Goal: Task Accomplishment & Management: Complete application form

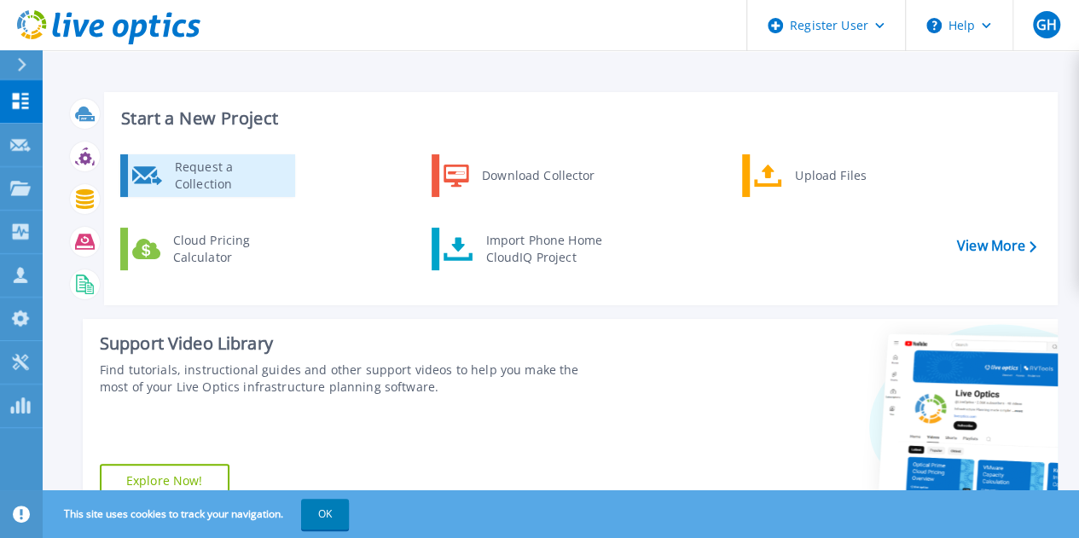
click at [256, 187] on div "Request a Collection" at bounding box center [228, 176] width 125 height 34
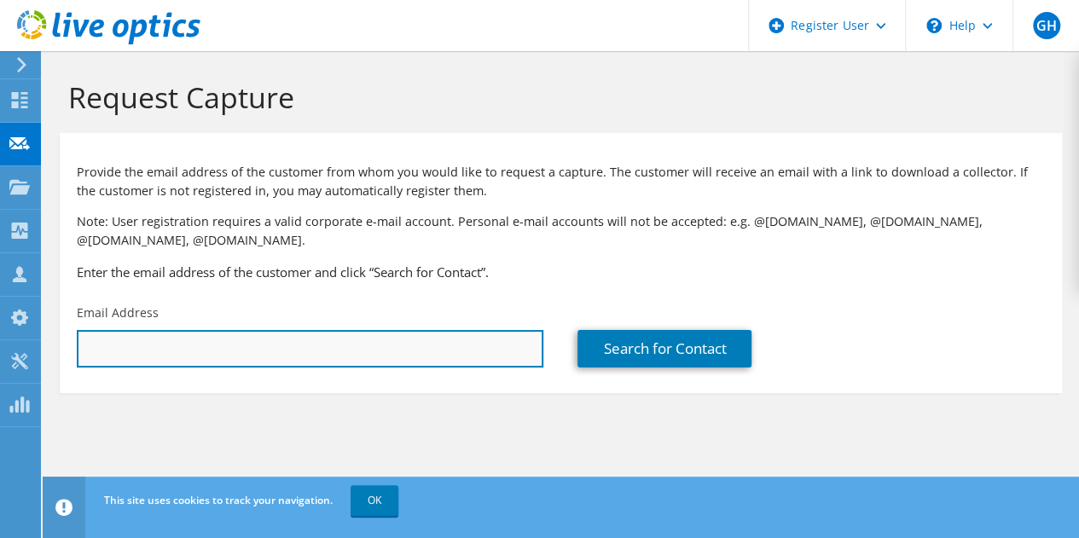
click at [148, 350] on input "text" at bounding box center [310, 349] width 467 height 38
paste input "[EMAIL_ADDRESS][DOMAIN_NAME]"
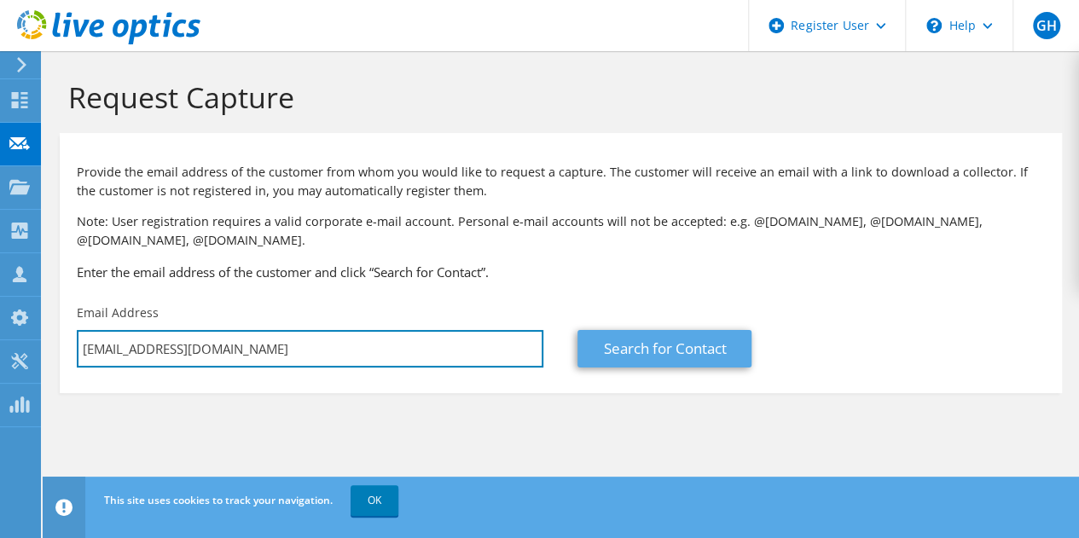
type input "[EMAIL_ADDRESS][DOMAIN_NAME]"
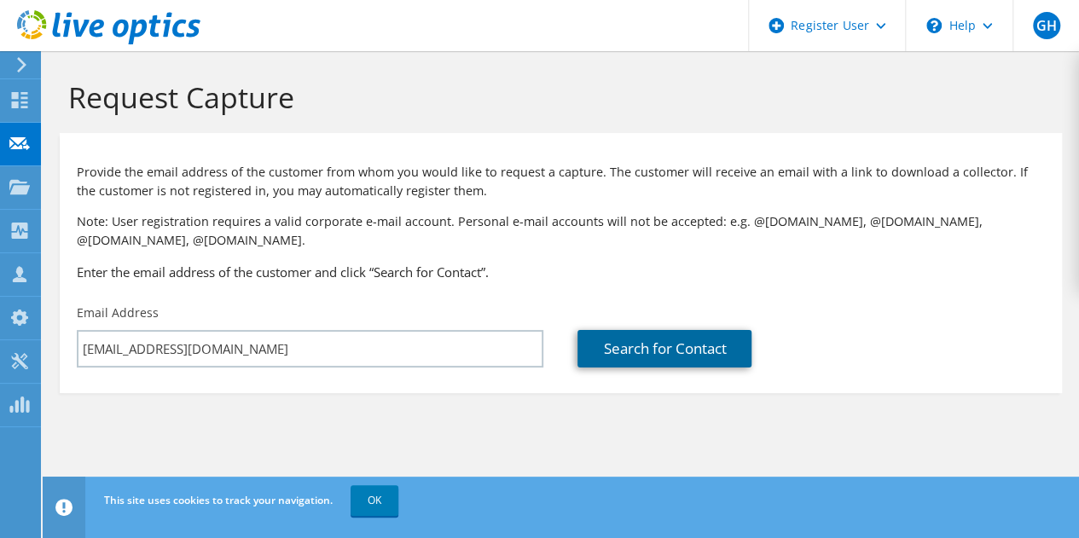
click at [664, 352] on link "Search for Contact" at bounding box center [665, 349] width 174 height 38
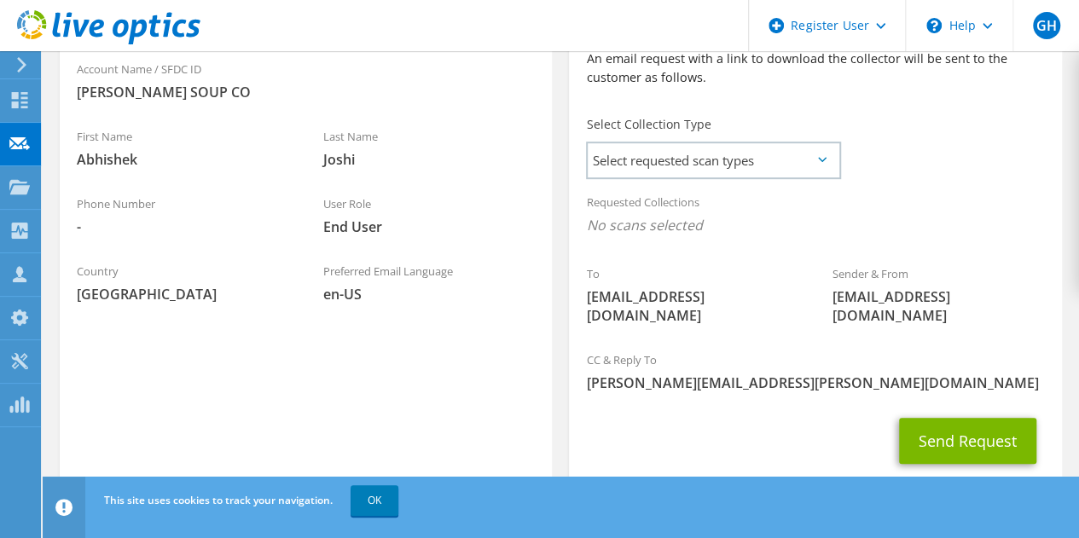
scroll to position [427, 0]
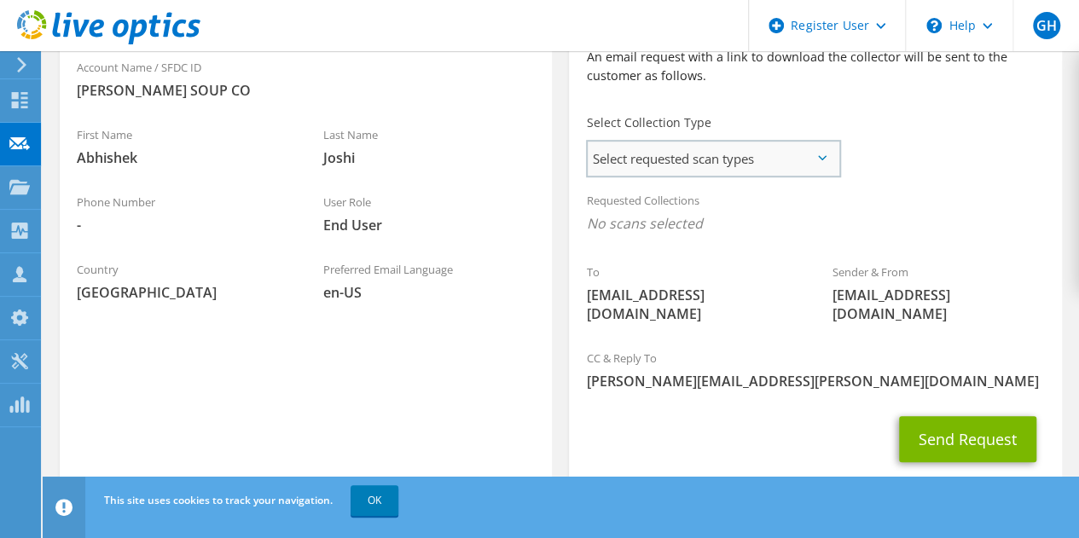
click at [813, 168] on span "Select requested scan types" at bounding box center [713, 159] width 251 height 34
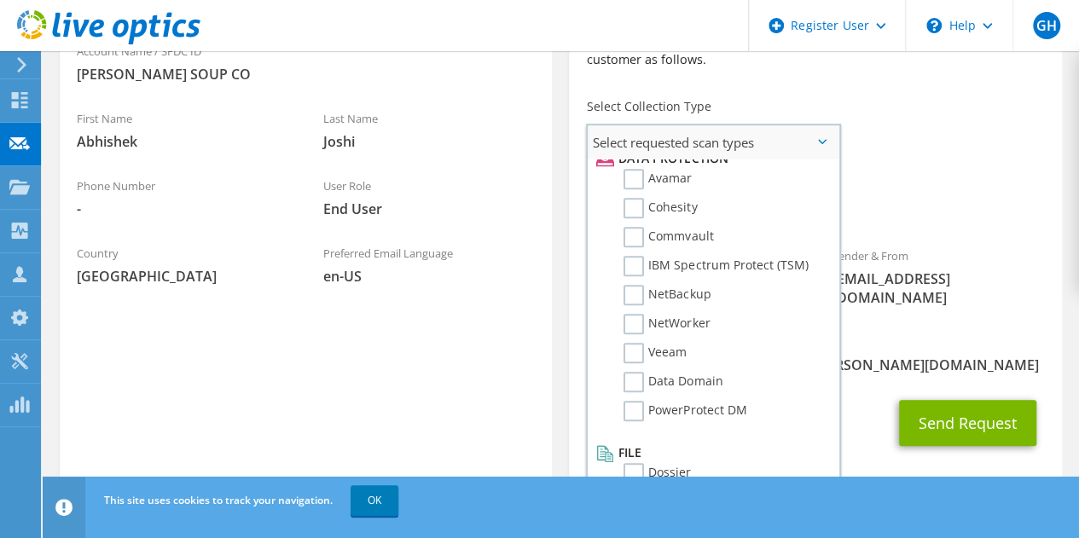
scroll to position [452, 0]
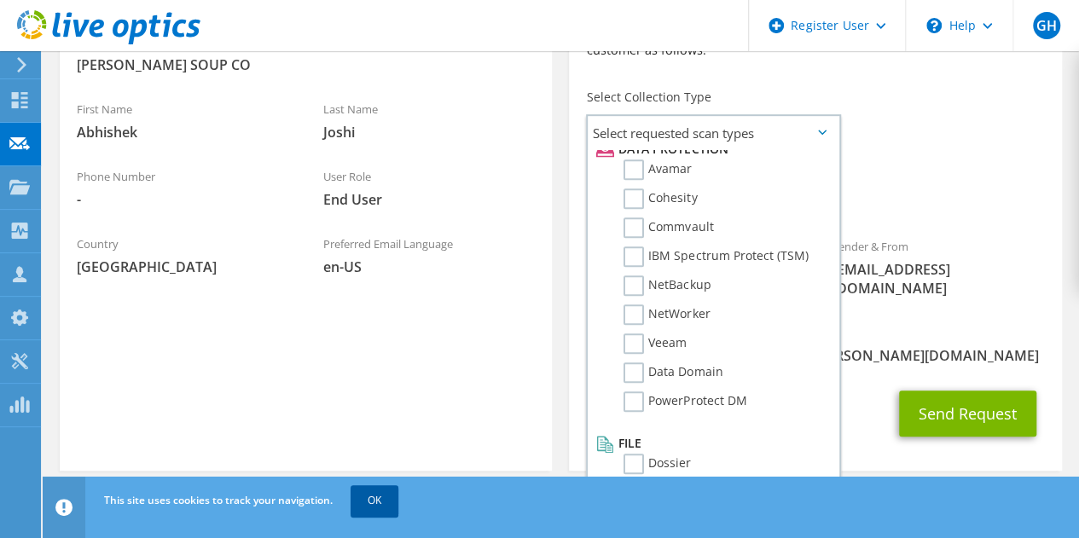
click at [363, 494] on link "OK" at bounding box center [375, 500] width 48 height 31
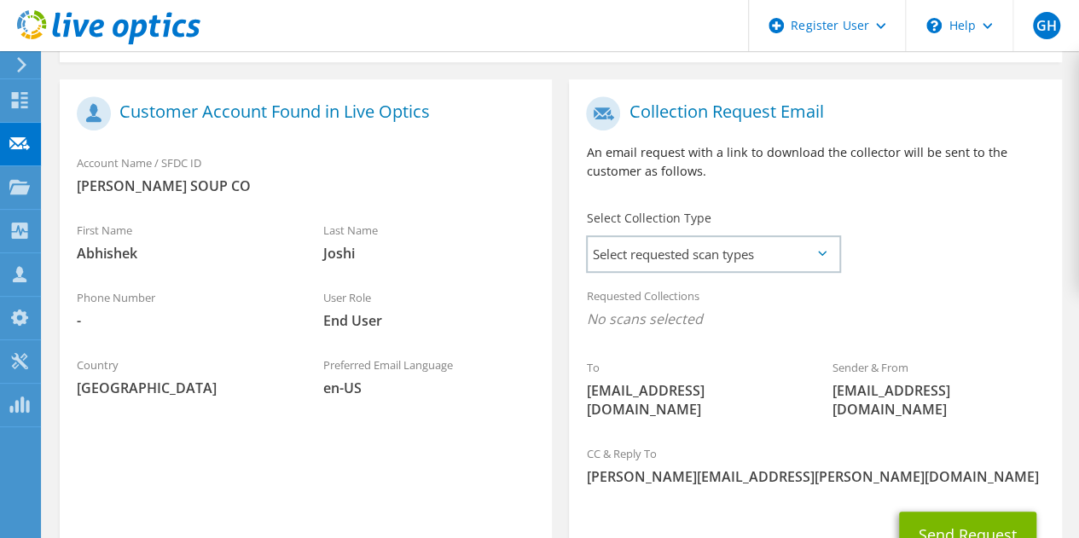
scroll to position [367, 0]
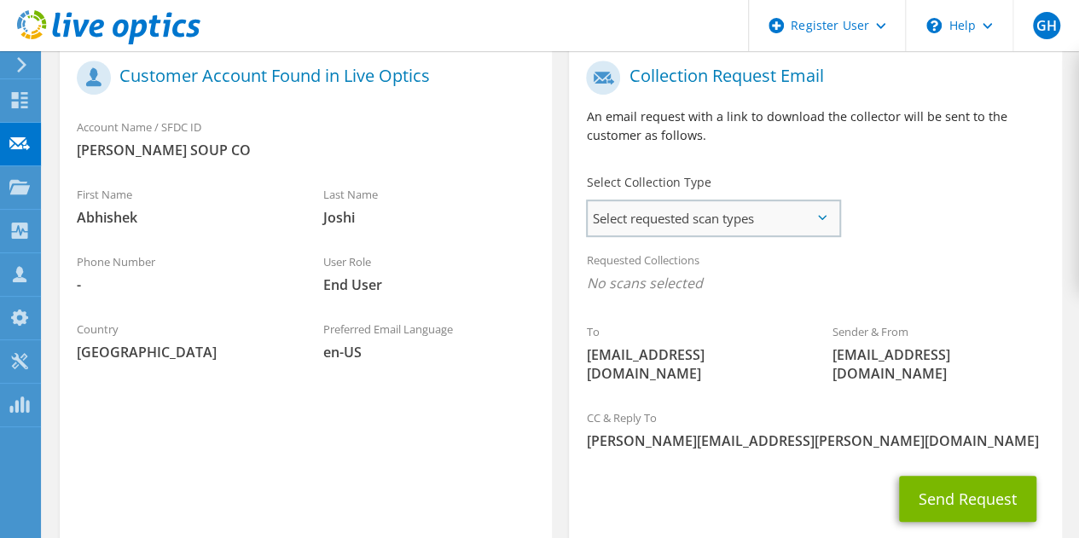
click at [828, 220] on span "Select requested scan types" at bounding box center [713, 218] width 251 height 34
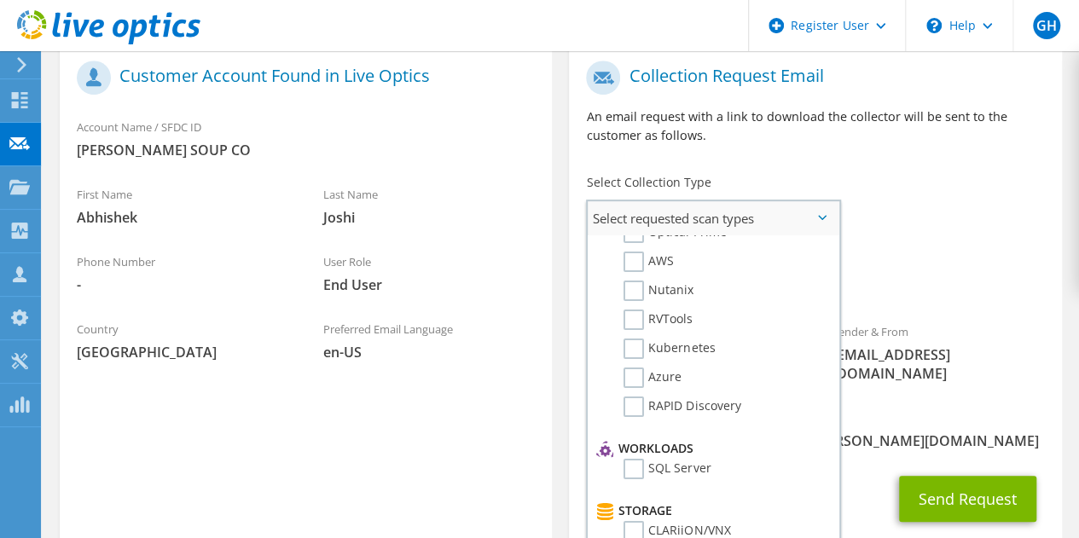
scroll to position [0, 0]
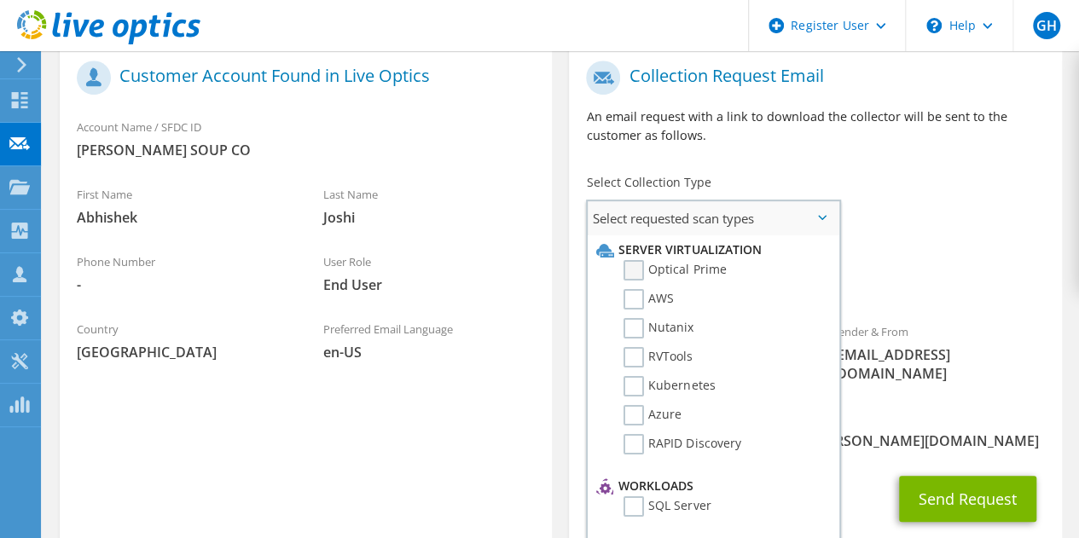
click at [635, 276] on label "Optical Prime" at bounding box center [675, 270] width 102 height 20
click at [0, 0] on input "Optical Prime" at bounding box center [0, 0] width 0 height 0
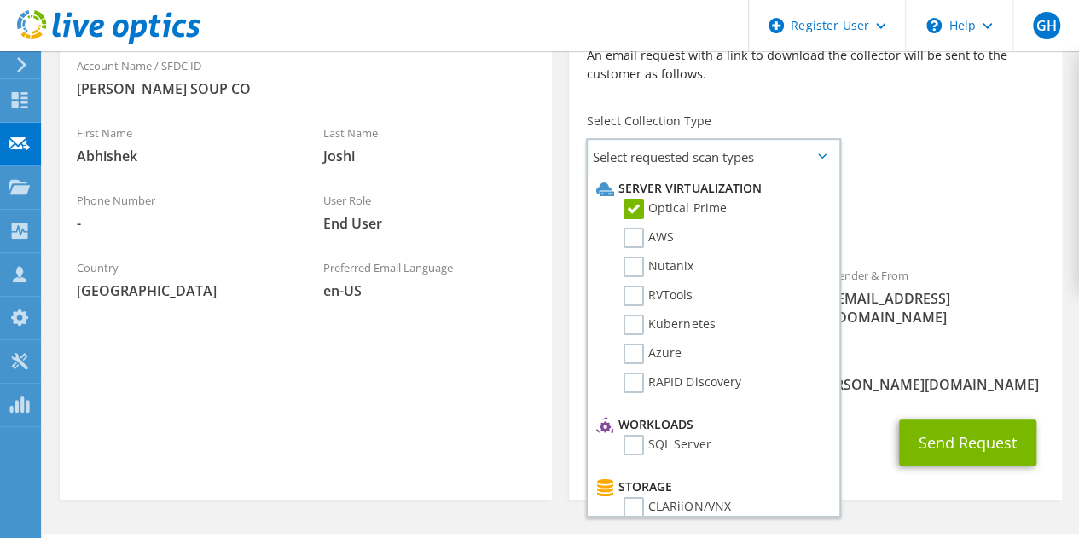
scroll to position [457, 0]
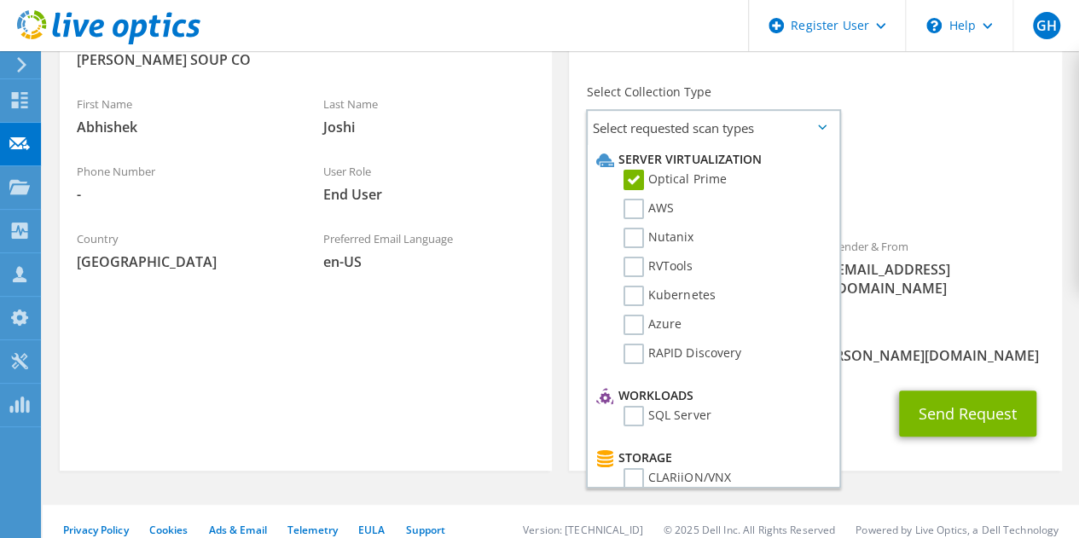
click at [889, 346] on span "[PERSON_NAME][EMAIL_ADDRESS][PERSON_NAME][DOMAIN_NAME]" at bounding box center [815, 355] width 458 height 19
